Goal: Find specific page/section: Find specific page/section

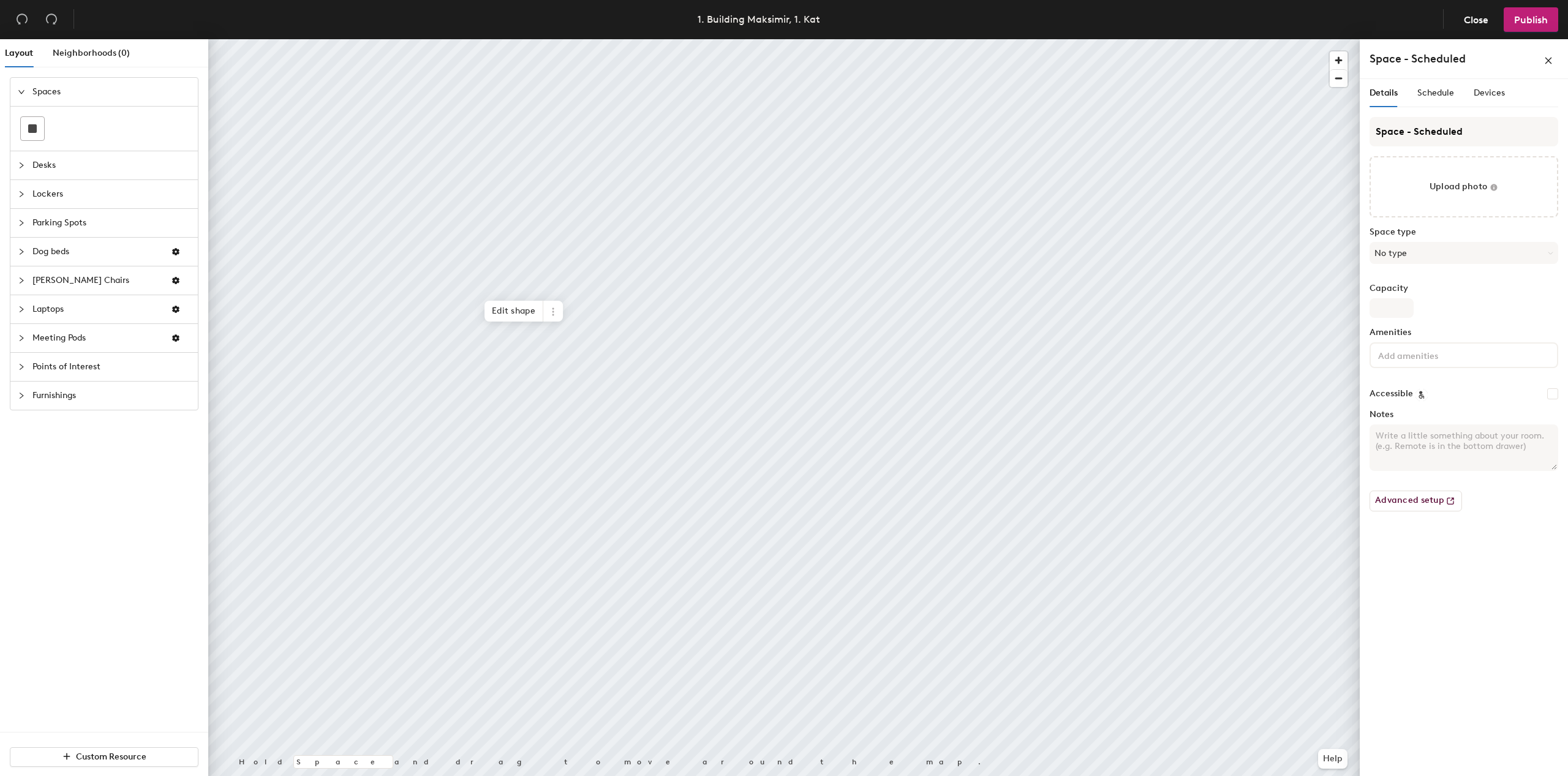
click at [1458, 93] on div "Details Schedule Devices" at bounding box center [1437, 93] width 135 height 28
click at [1447, 91] on span "Schedule" at bounding box center [1436, 92] width 37 height 10
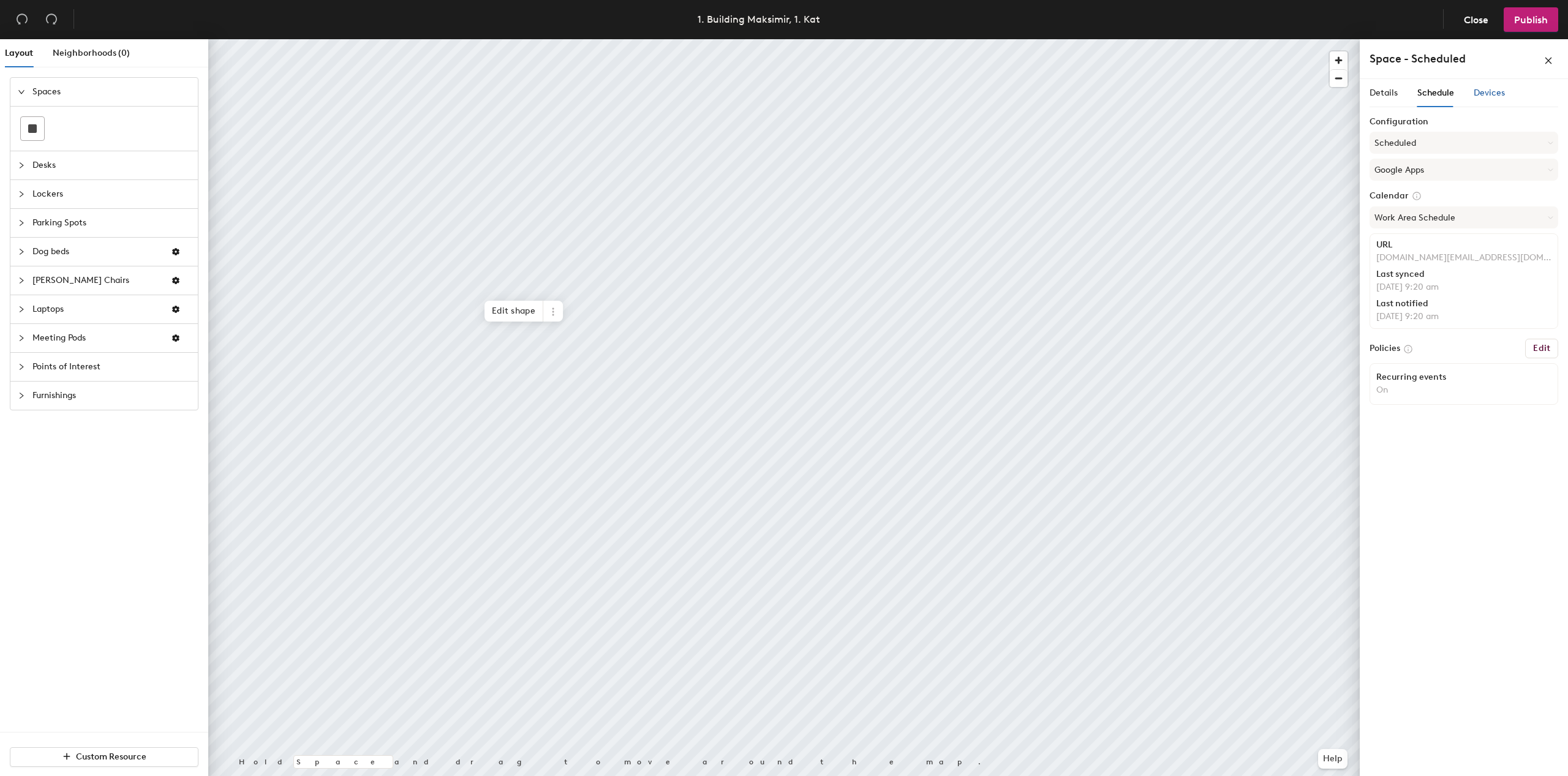
click at [1487, 92] on span "Devices" at bounding box center [1489, 92] width 31 height 10
click at [1381, 89] on span "Details" at bounding box center [1384, 92] width 28 height 10
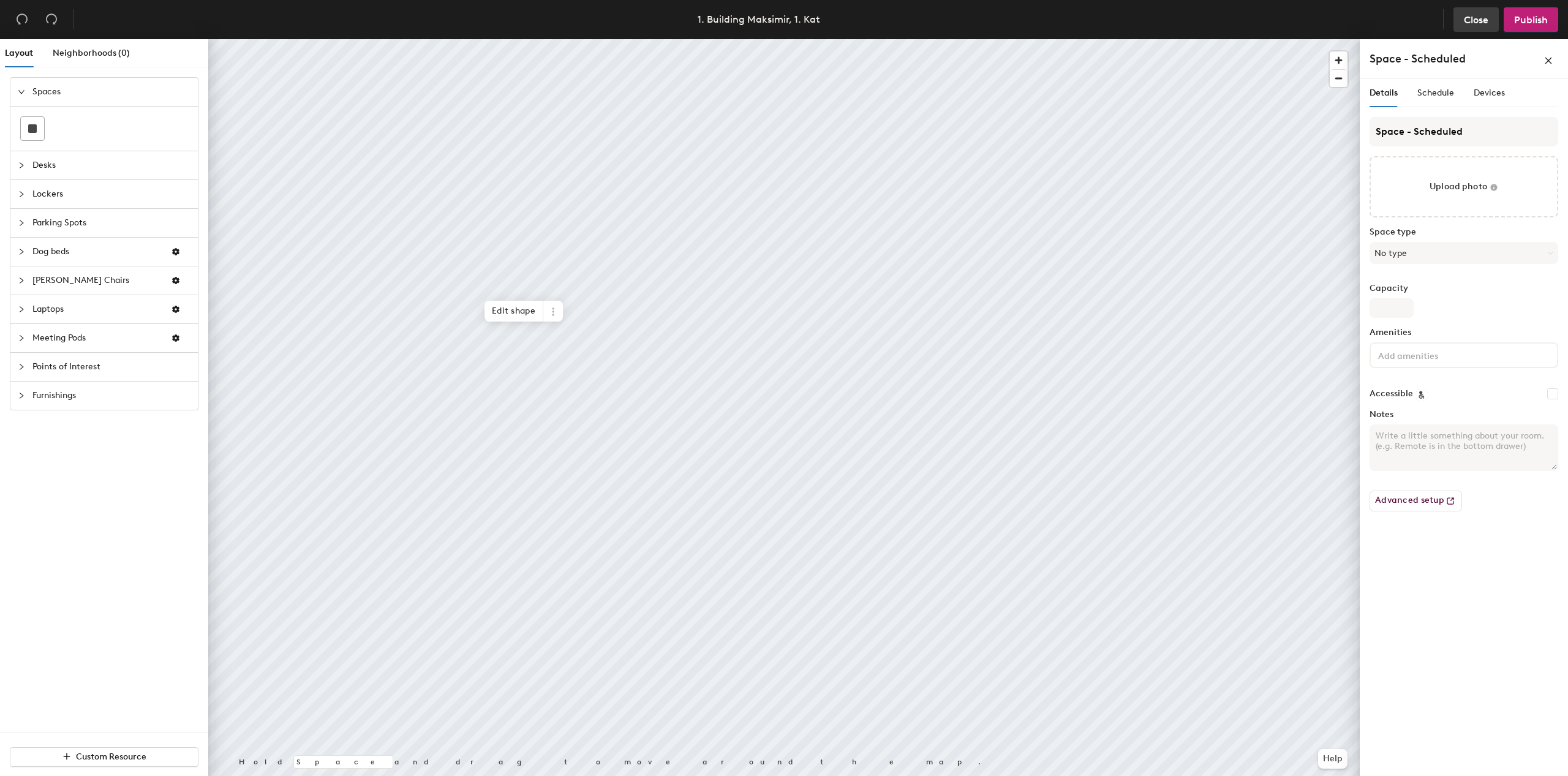
click at [1469, 26] on button "Close" at bounding box center [1476, 20] width 45 height 24
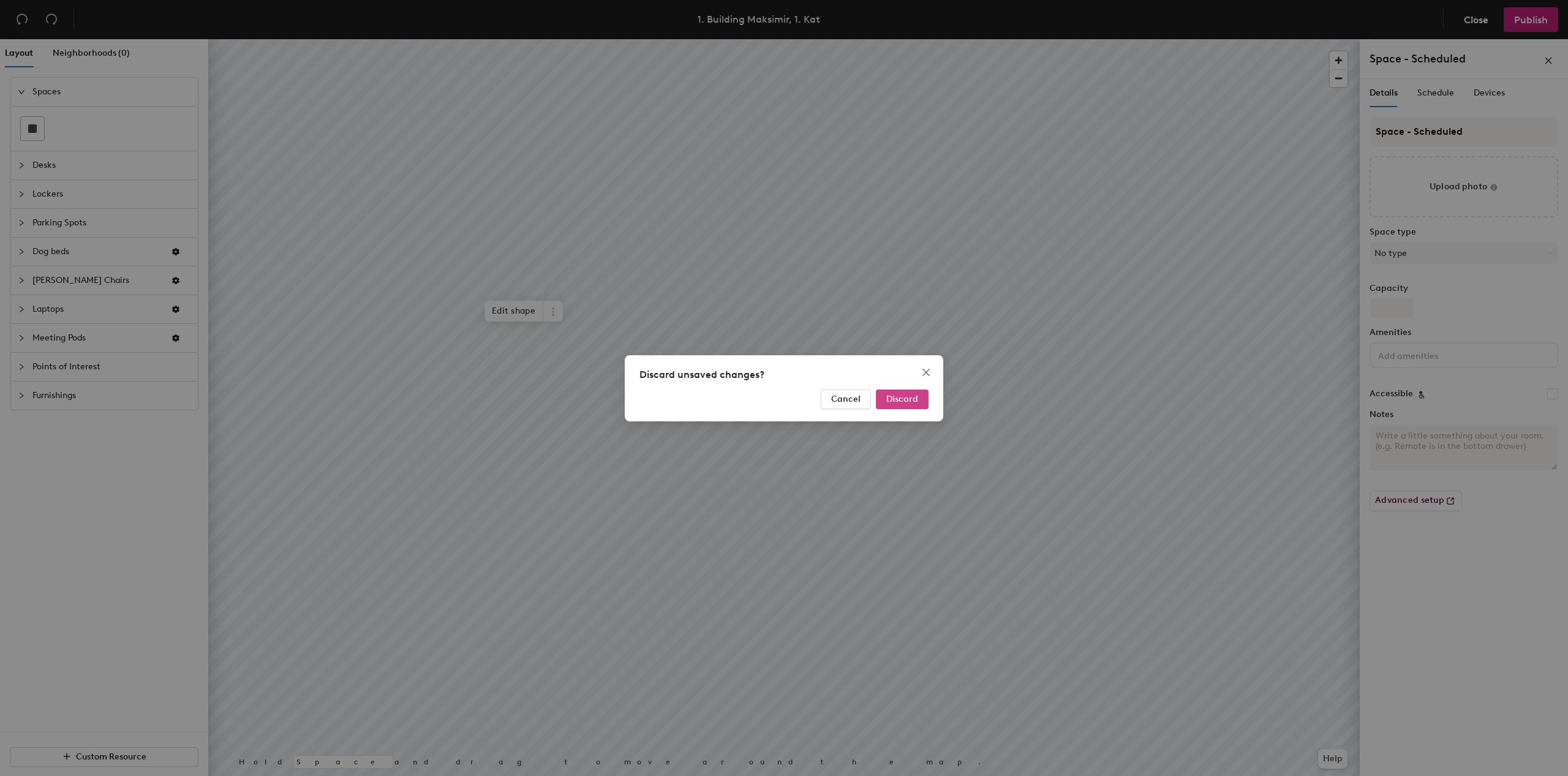
click at [884, 399] on button "Discard" at bounding box center [902, 399] width 53 height 20
